Goal: Task Accomplishment & Management: Use online tool/utility

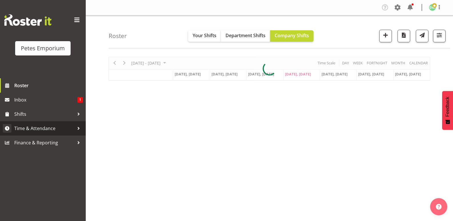
click at [49, 127] on span "Time & Attendance" at bounding box center [44, 128] width 60 height 9
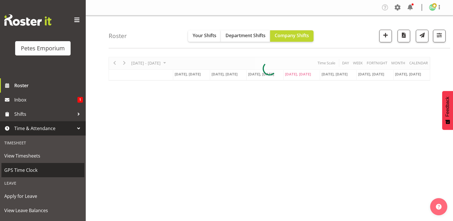
click at [34, 170] on span "GPS Time Clock" at bounding box center [42, 170] width 77 height 9
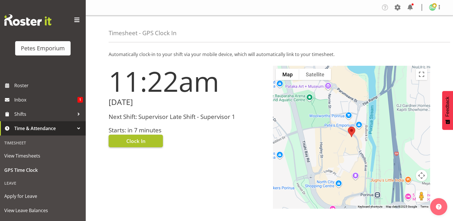
click at [140, 137] on span "Clock In" at bounding box center [135, 140] width 19 height 7
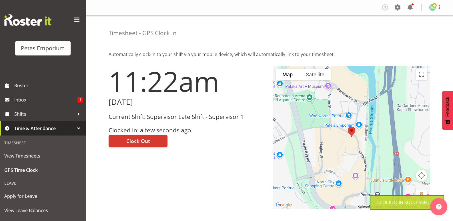
click at [431, 8] on img at bounding box center [432, 7] width 7 height 7
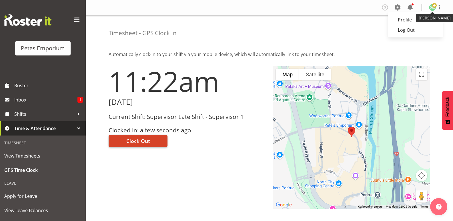
click at [156, 135] on button "Clock Out" at bounding box center [138, 141] width 59 height 13
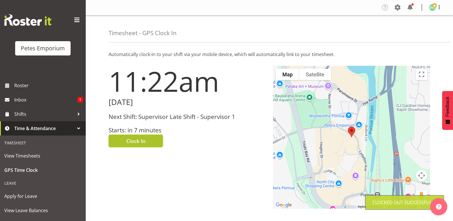
click at [147, 136] on button "Clock In" at bounding box center [136, 141] width 54 height 13
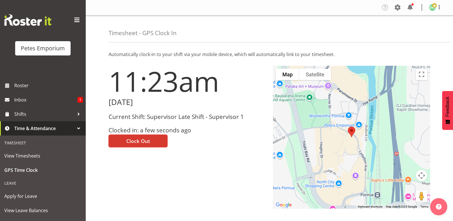
click at [433, 10] on img at bounding box center [432, 7] width 7 height 7
click at [408, 31] on link "Log Out" at bounding box center [415, 30] width 55 height 10
